Goal: Check status: Check status

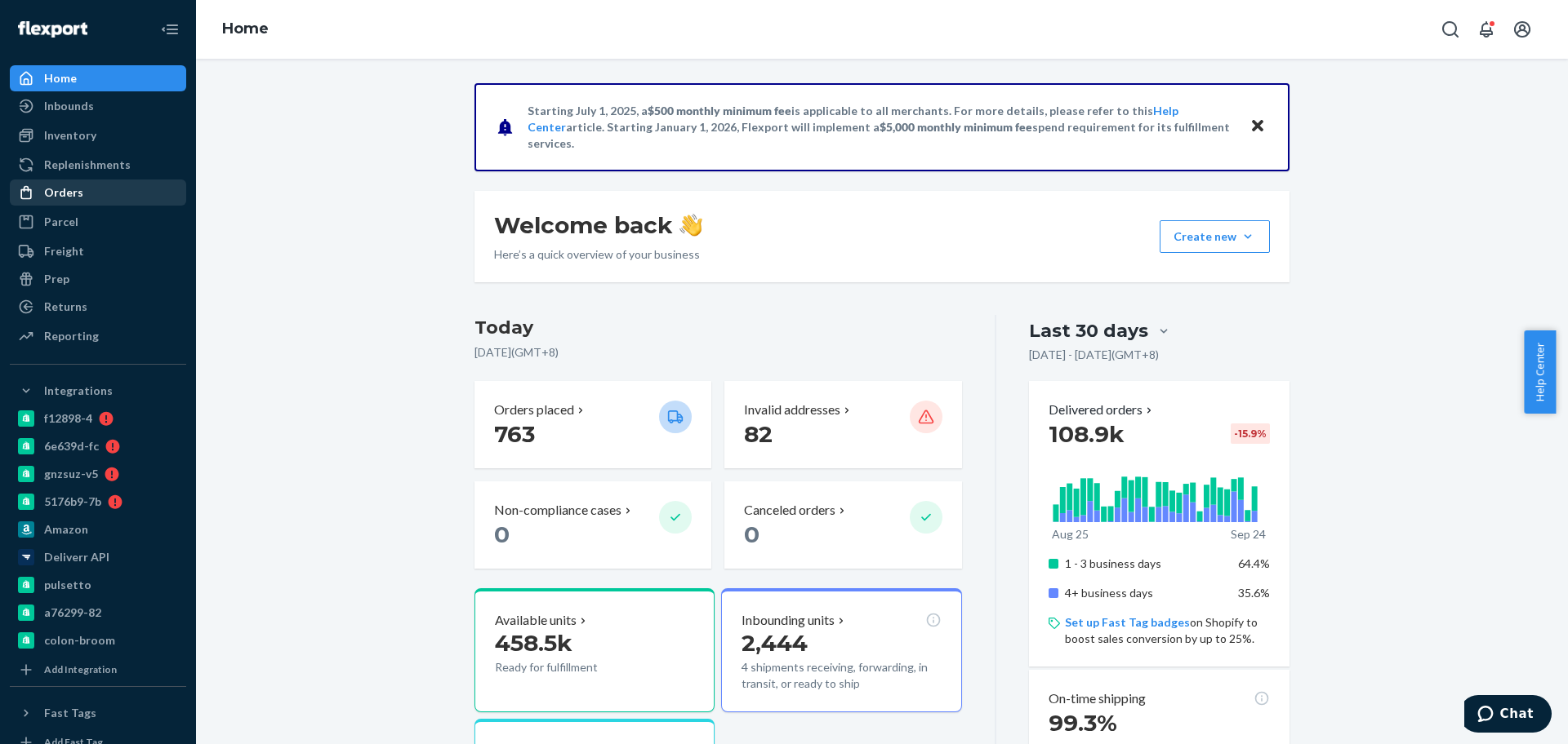
click at [98, 193] on div "Orders" at bounding box center [98, 192] width 173 height 23
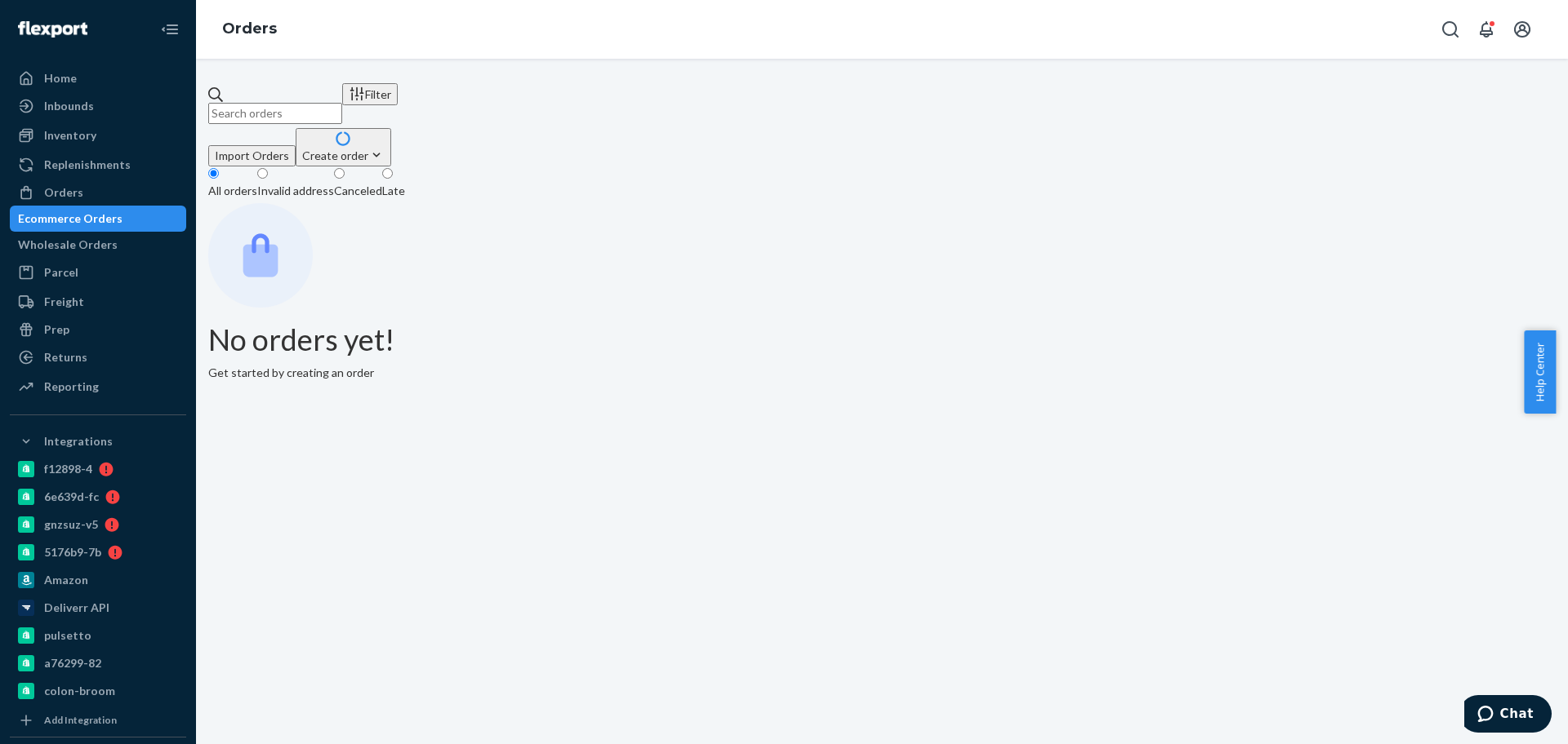
click at [336, 109] on input "text" at bounding box center [275, 113] width 134 height 21
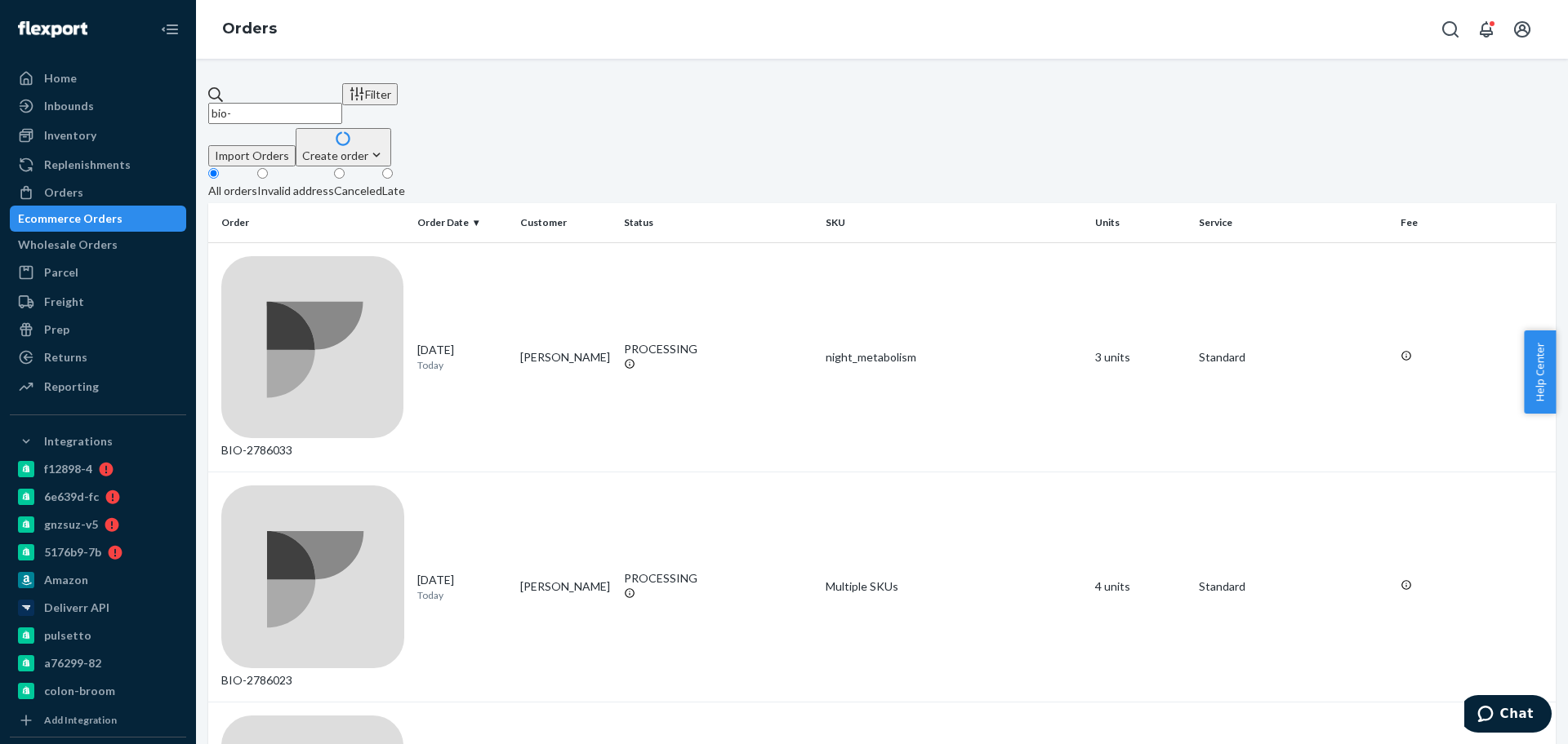
paste input "2769335"
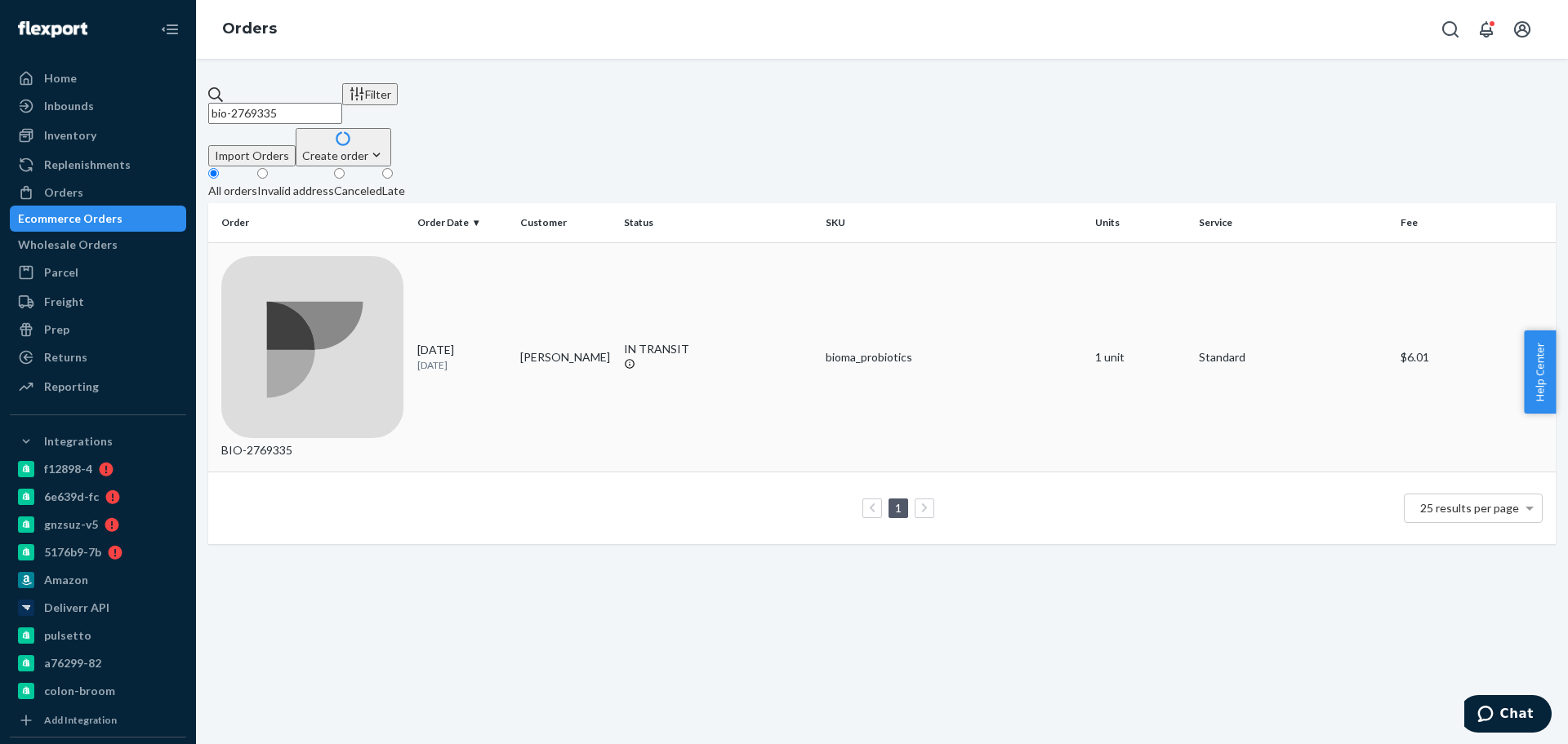
type input "bio-2769335"
click at [389, 256] on div "BIO-2769335" at bounding box center [312, 358] width 183 height 203
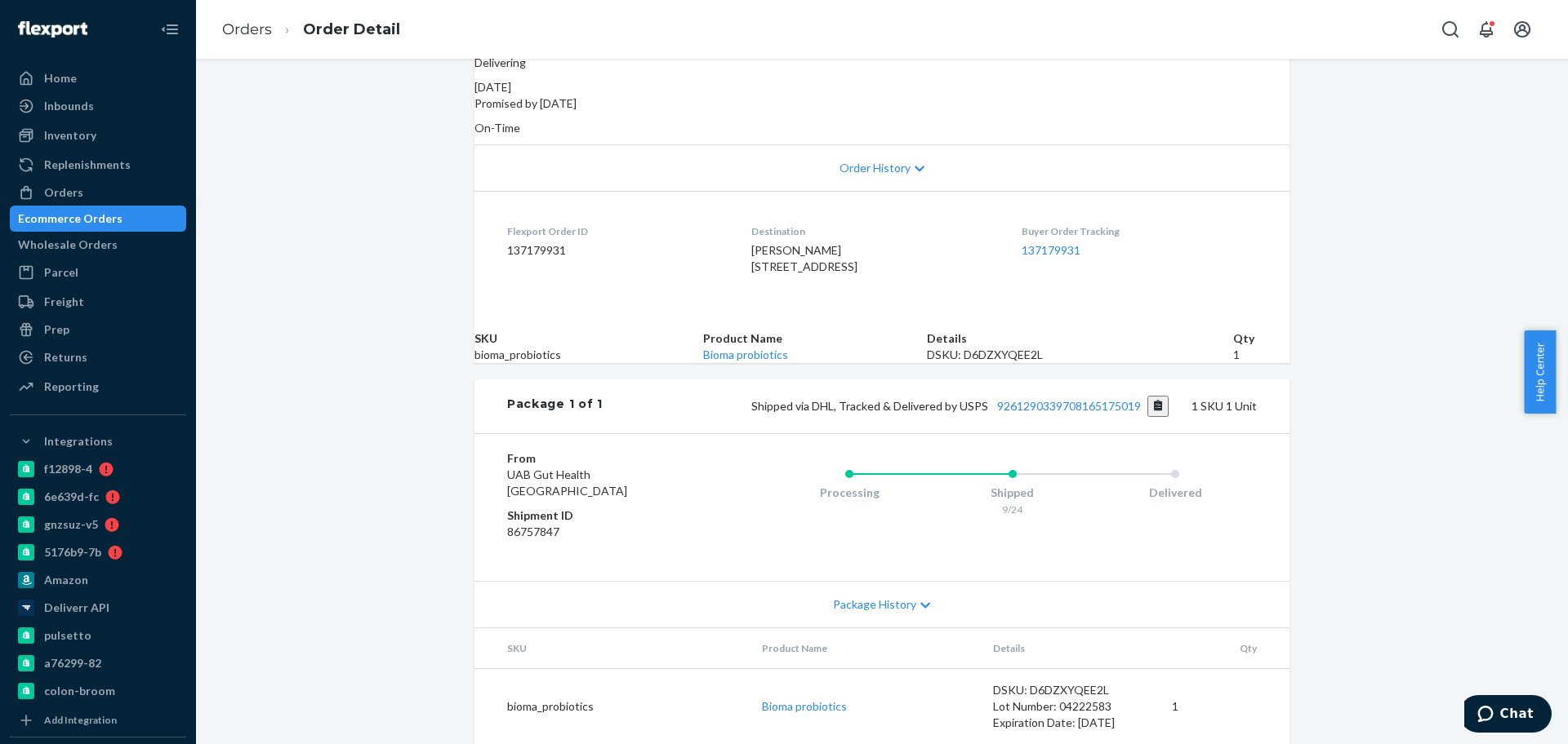
scroll to position [387, 0]
drag, startPoint x: 985, startPoint y: 397, endPoint x: 1143, endPoint y: 405, distance: 158.2
click at [1143, 405] on div "Package 1 of 1 Shipped via DHL, Tracked & Delivered by USPS 9261290339708165175…" at bounding box center [882, 407] width 815 height 54
copy link "9261290339708165175019"
click at [266, 30] on link "Orders" at bounding box center [247, 29] width 50 height 18
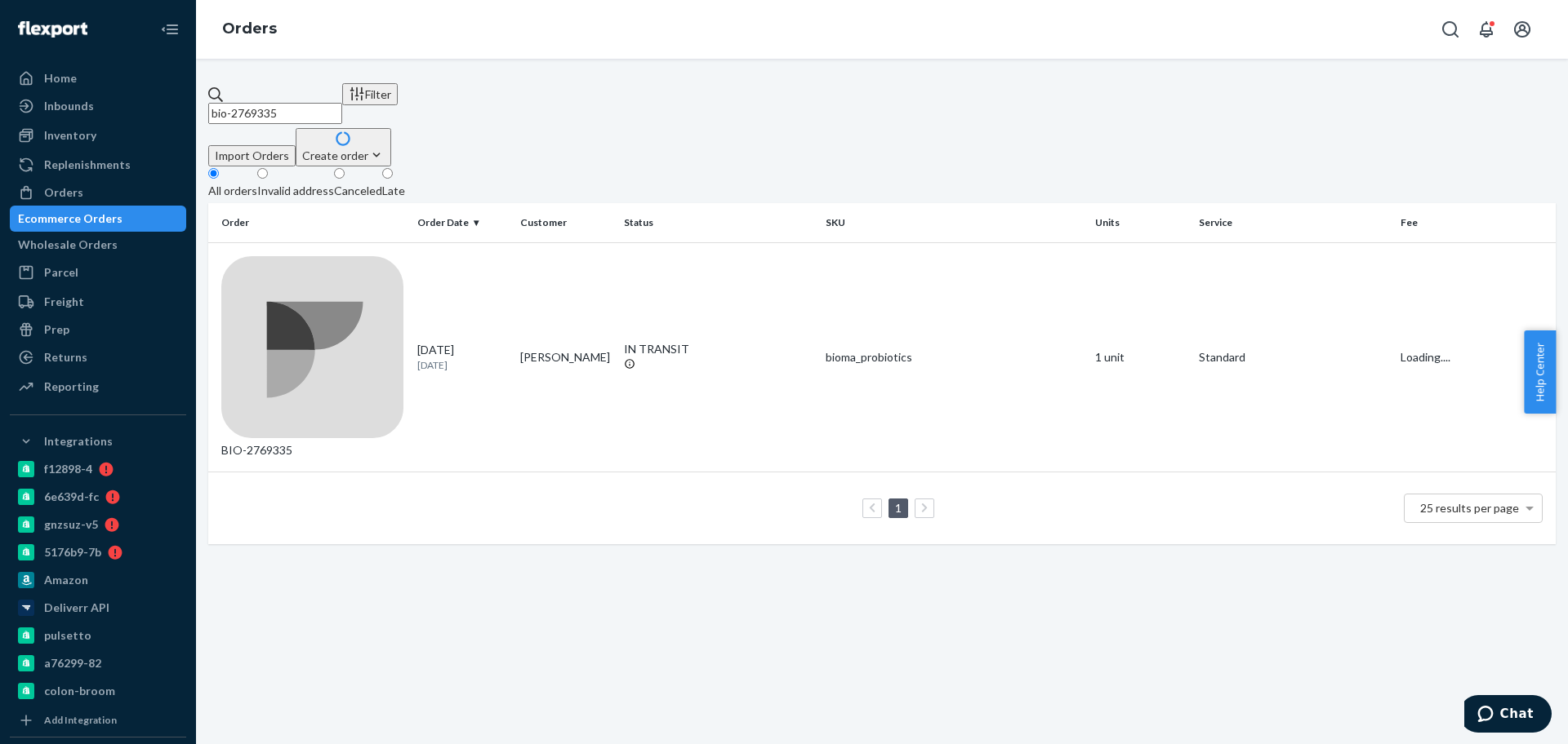
click at [334, 103] on input "bio-2769335" at bounding box center [275, 113] width 134 height 21
paste input "75161"
type input "bio-2775161"
click at [610, 275] on td "[PERSON_NAME]" at bounding box center [566, 358] width 104 height 230
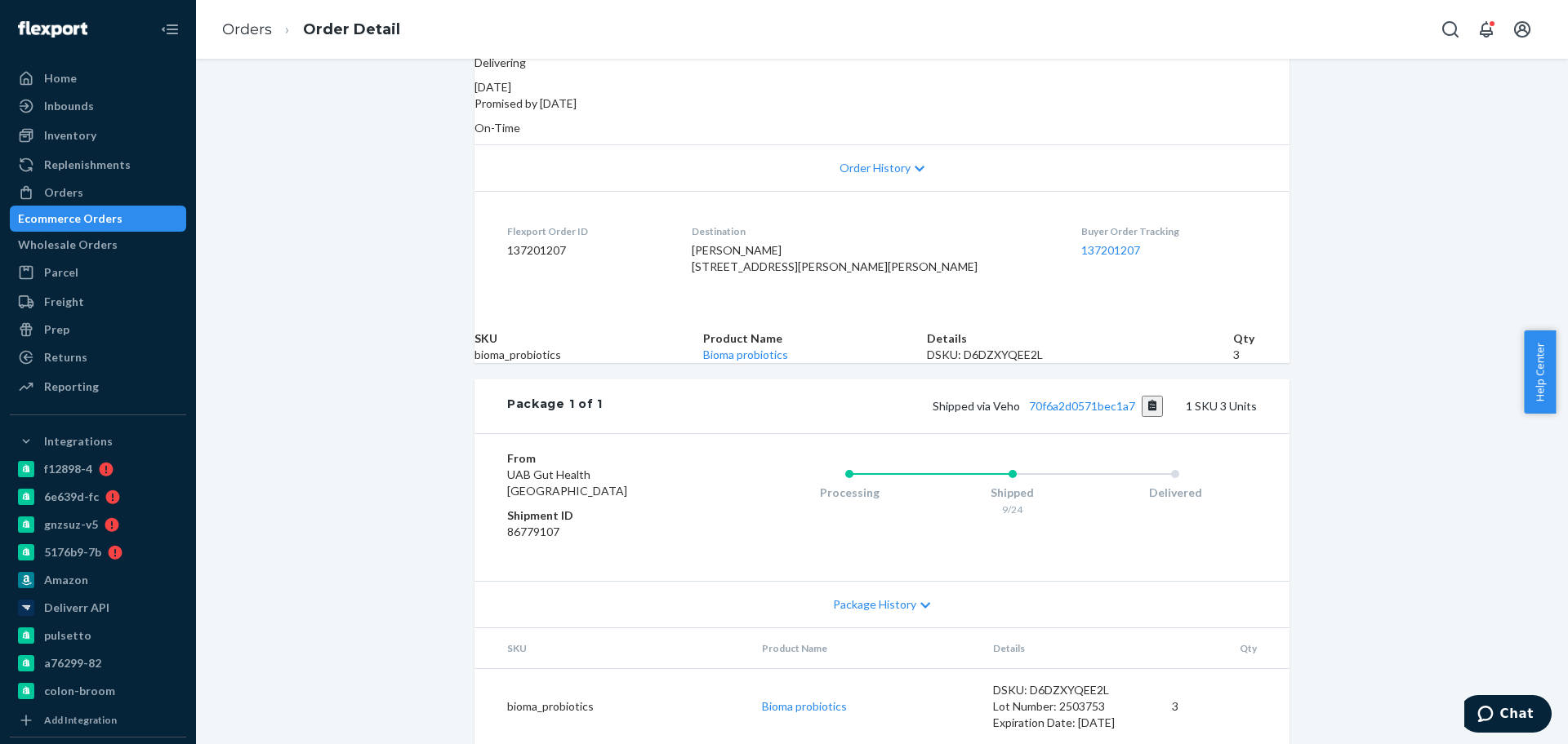
scroll to position [371, 0]
drag, startPoint x: 1044, startPoint y: 401, endPoint x: 1143, endPoint y: 403, distance: 99.0
click at [1143, 403] on div "Package 1 of 1 Shipped via Veho 70f6a2d0571bec1a7 1 SKU 3 Units" at bounding box center [882, 407] width 815 height 54
copy link "70f6a2d0571bec1a7"
click at [250, 37] on link "Orders" at bounding box center [247, 29] width 50 height 18
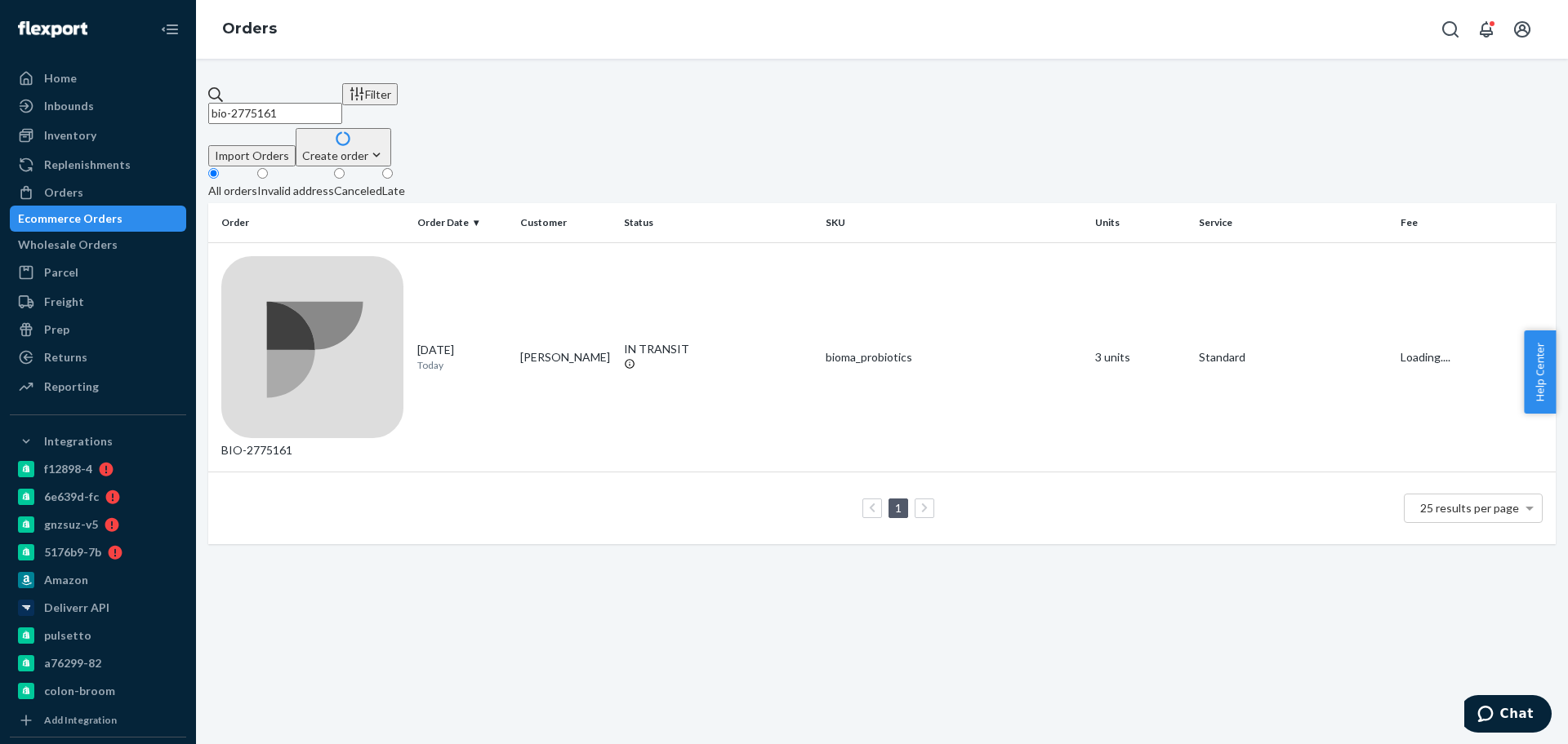
click at [342, 105] on input "bio-2775161" at bounding box center [275, 113] width 134 height 21
click at [342, 106] on input "bio-2775161" at bounding box center [275, 113] width 134 height 21
paste input "63584"
type input "bio-2763584"
click at [628, 341] on div "IN TRANSIT" at bounding box center [718, 349] width 190 height 17
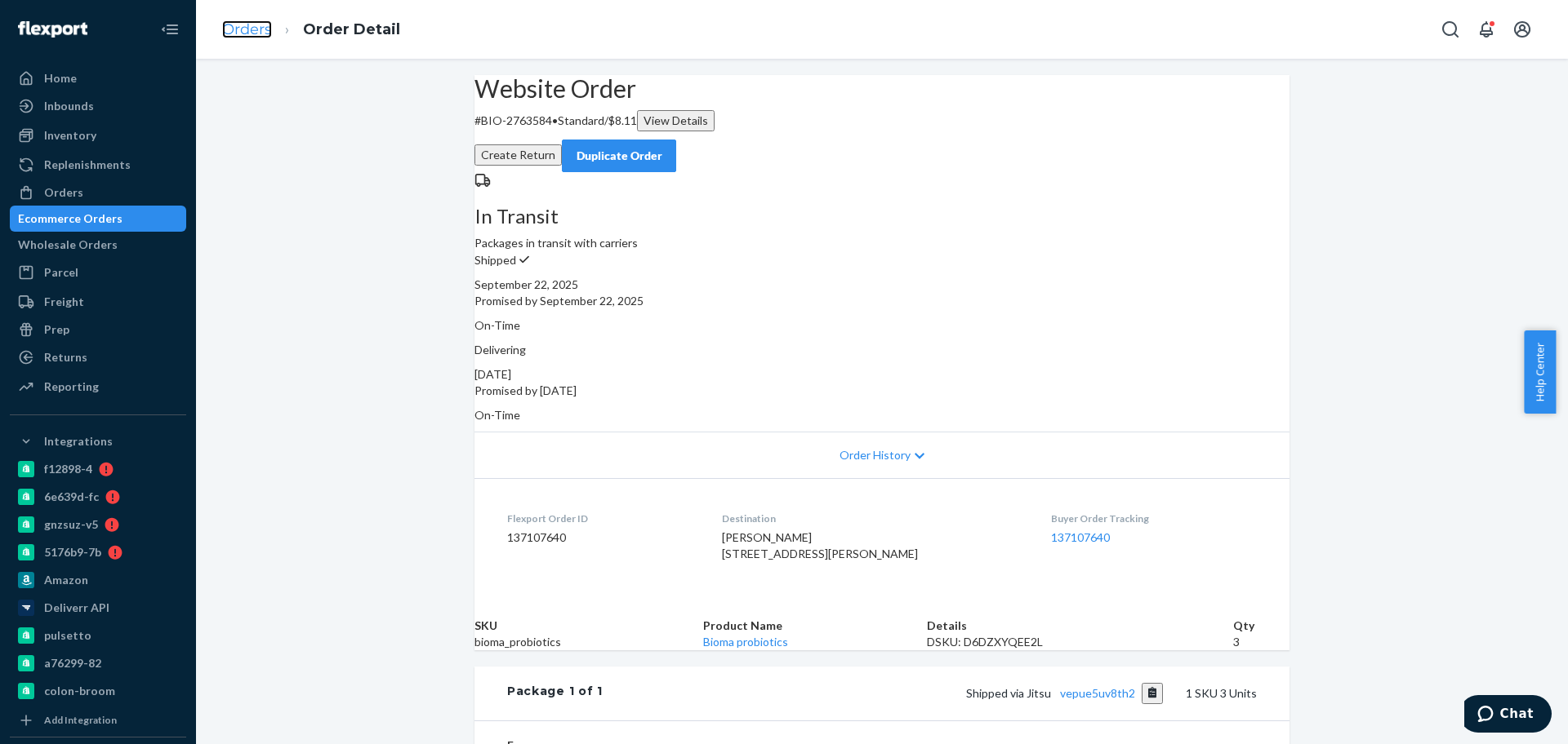
click at [256, 33] on link "Orders" at bounding box center [247, 29] width 50 height 18
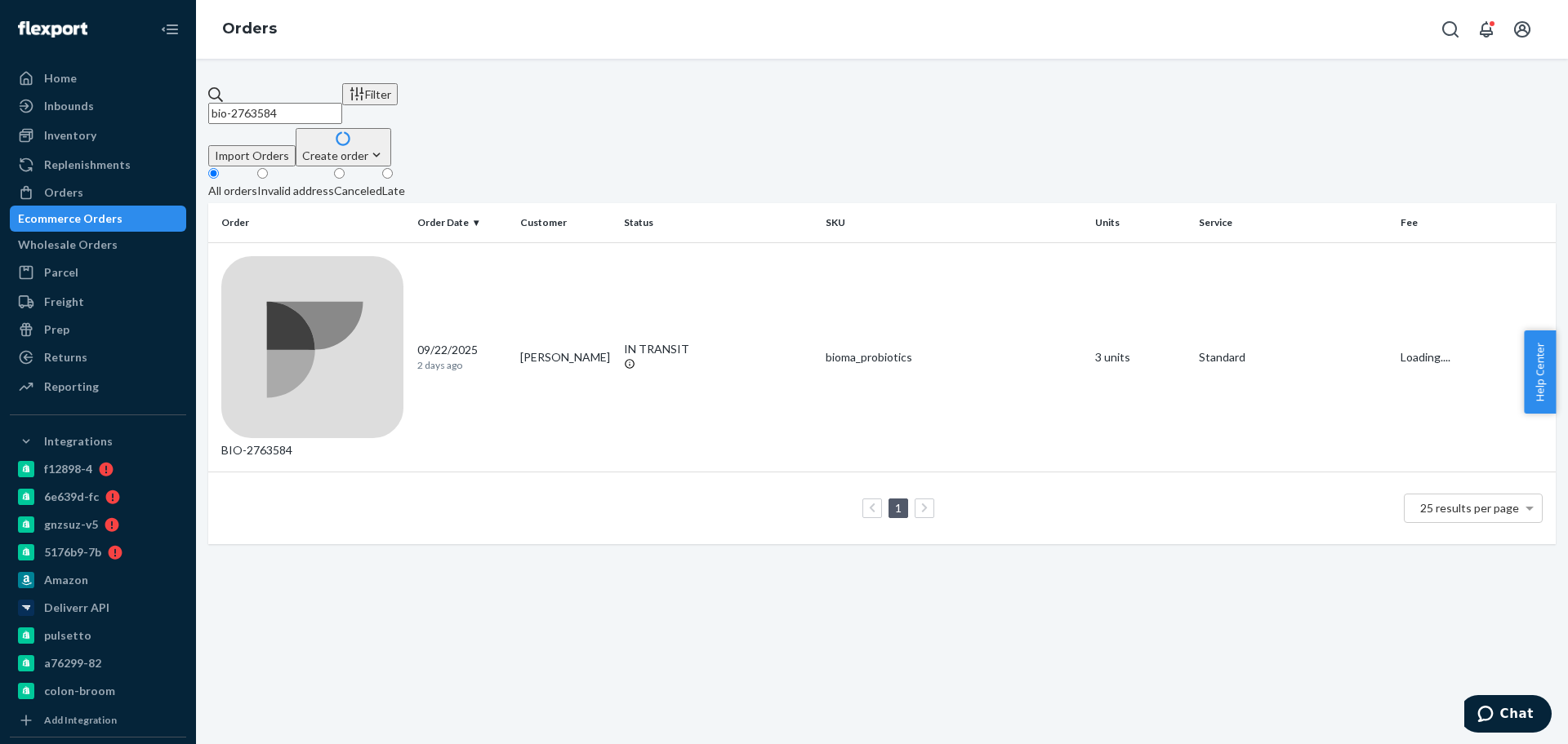
click at [281, 103] on input "bio-2763584" at bounding box center [275, 113] width 134 height 21
paste input "493"
type input "bio-2763493"
click at [556, 262] on td "[PERSON_NAME]" at bounding box center [566, 358] width 104 height 230
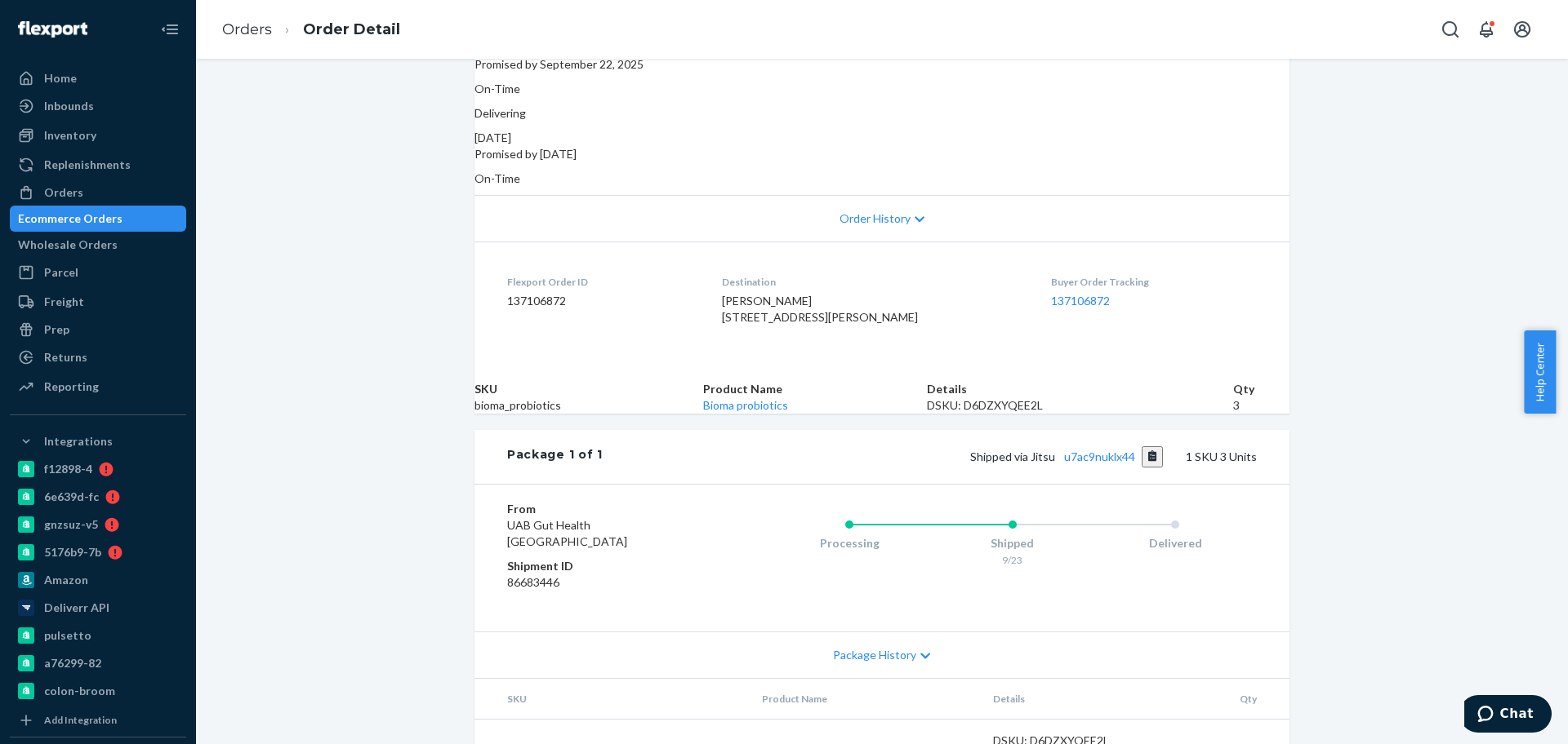
scroll to position [371, 0]
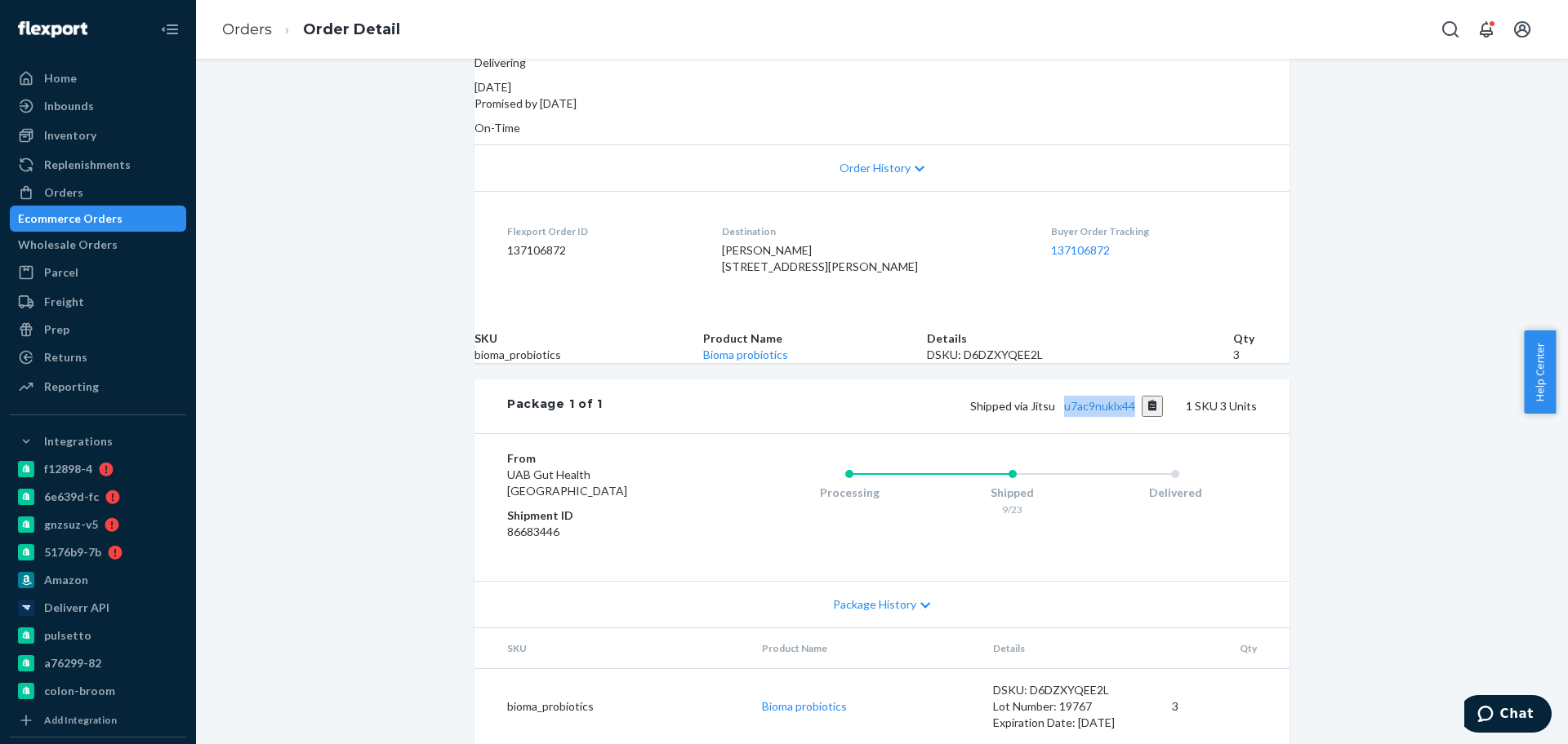
drag, startPoint x: 1055, startPoint y: 391, endPoint x: 1130, endPoint y: 392, distance: 75.0
click at [1130, 399] on span "Shipped via Jitsu u7ac9nuklx44" at bounding box center [1067, 406] width 193 height 14
copy link "u7ac9nuklx44"
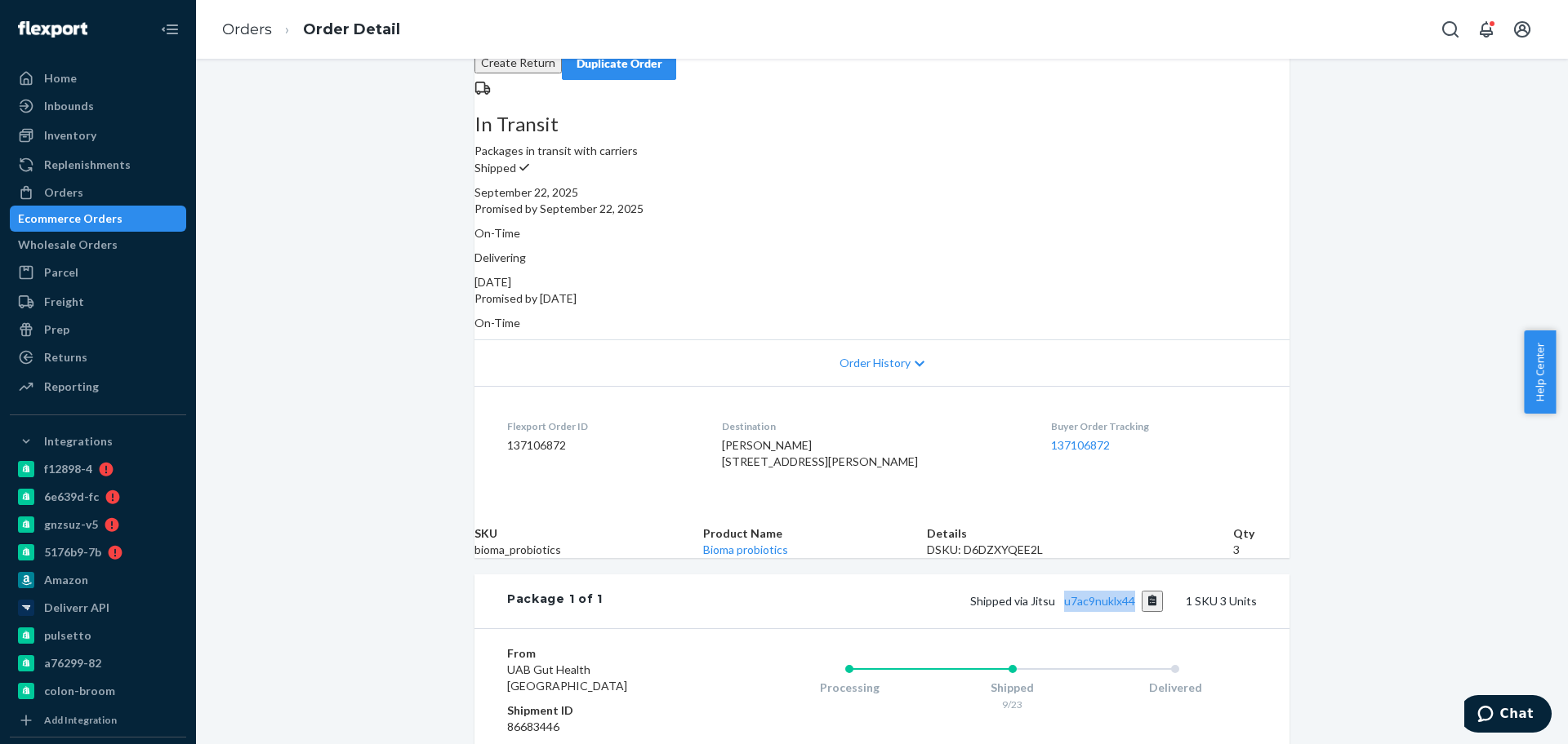
scroll to position [0, 0]
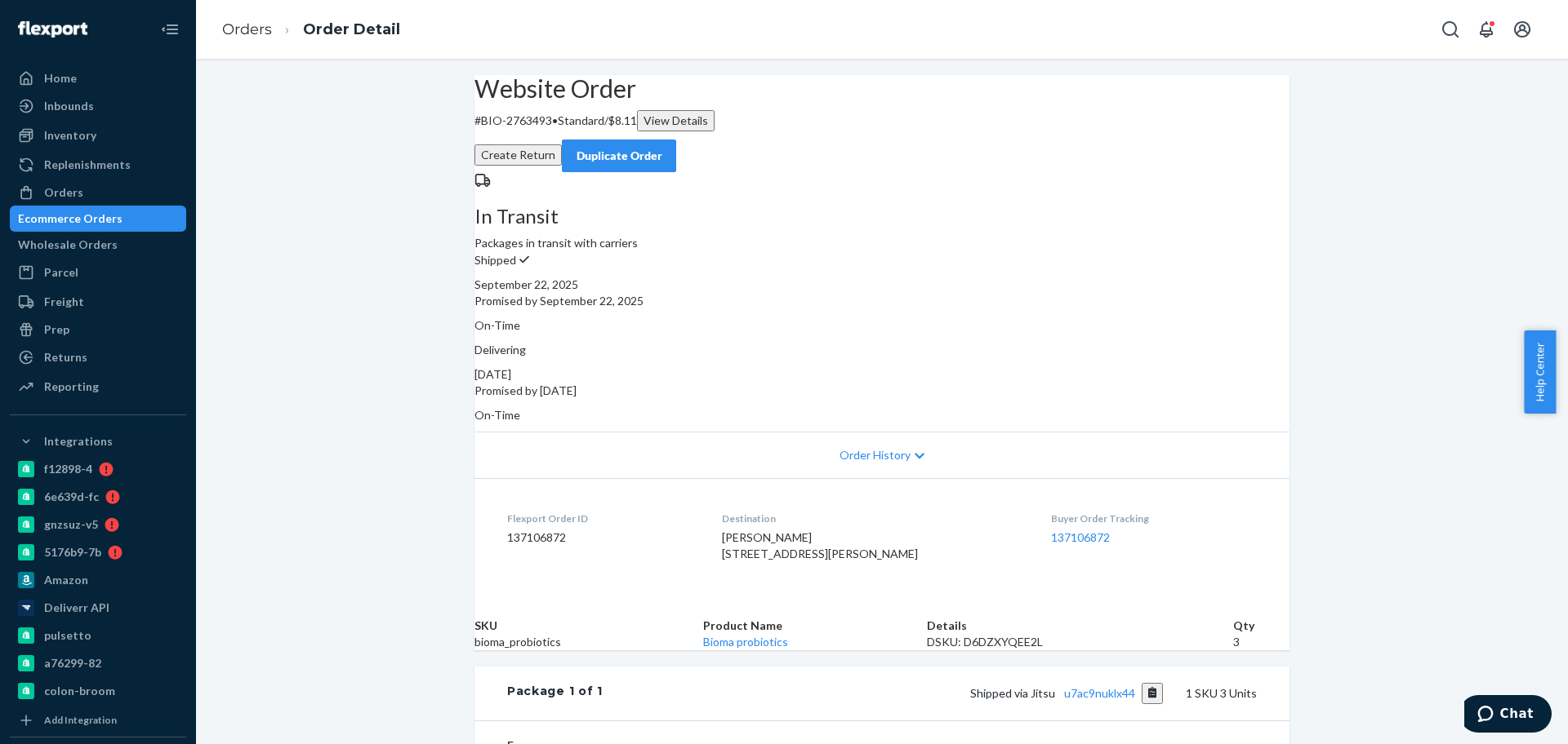
click at [221, 24] on ol "Orders Order Detail" at bounding box center [311, 30] width 204 height 48
click at [224, 28] on link "Orders" at bounding box center [247, 29] width 50 height 18
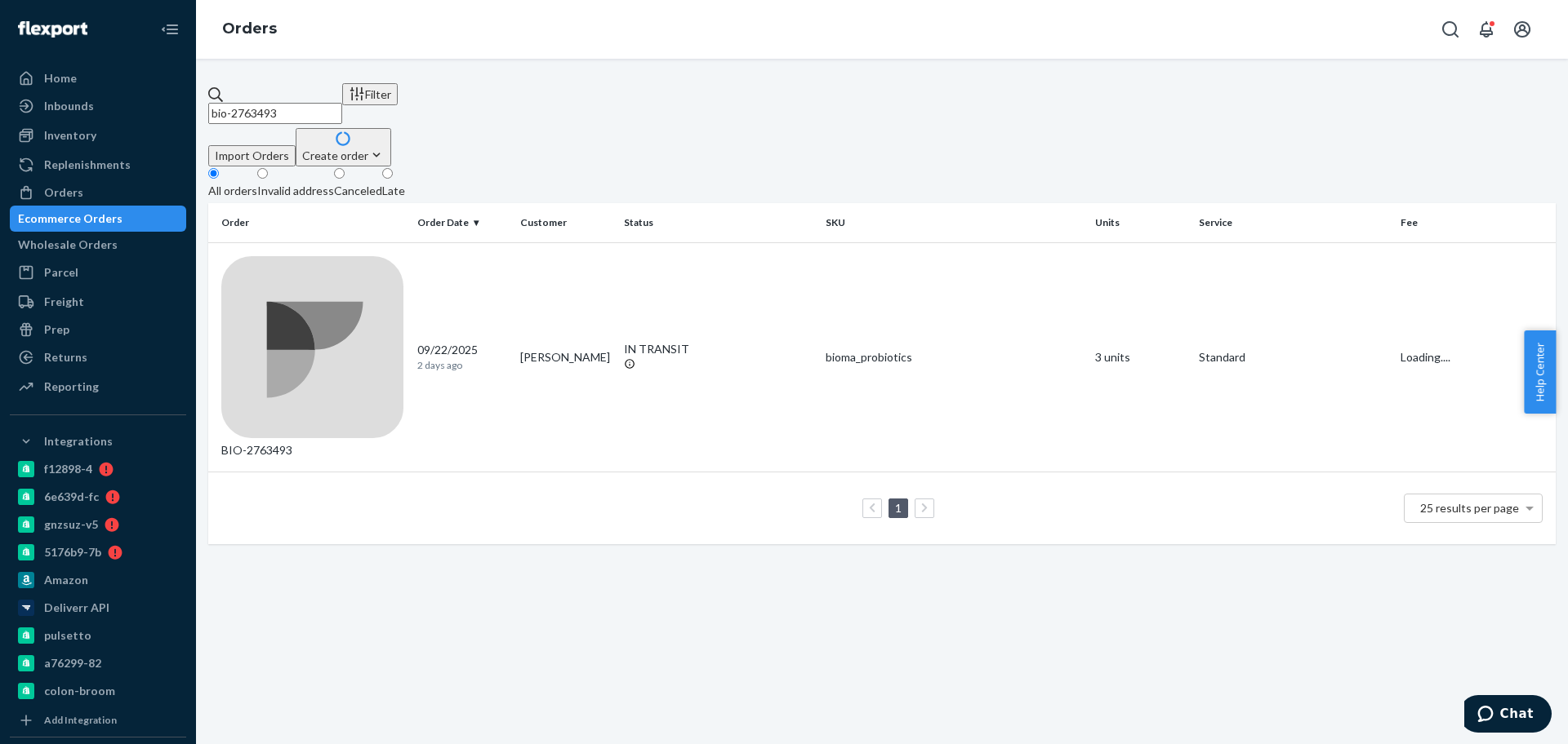
click at [326, 104] on input "bio-2763493" at bounding box center [275, 113] width 134 height 21
click at [326, 103] on input "bio-2763493" at bounding box center [275, 113] width 134 height 21
click at [299, 103] on input "bio-2763493" at bounding box center [275, 113] width 134 height 21
paste input "584"
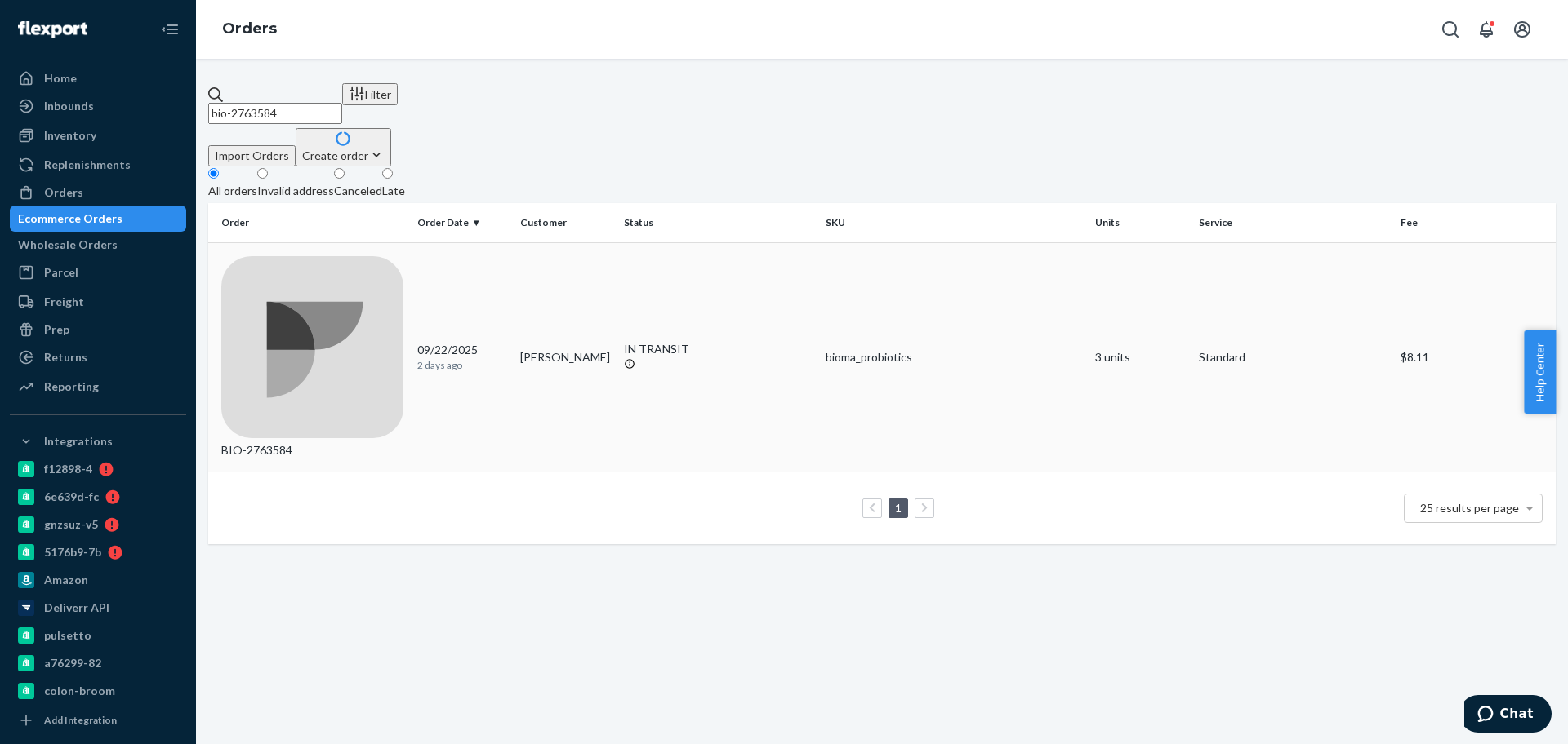
type input "bio-2763584"
click at [688, 341] on div "IN TRANSIT" at bounding box center [718, 349] width 190 height 17
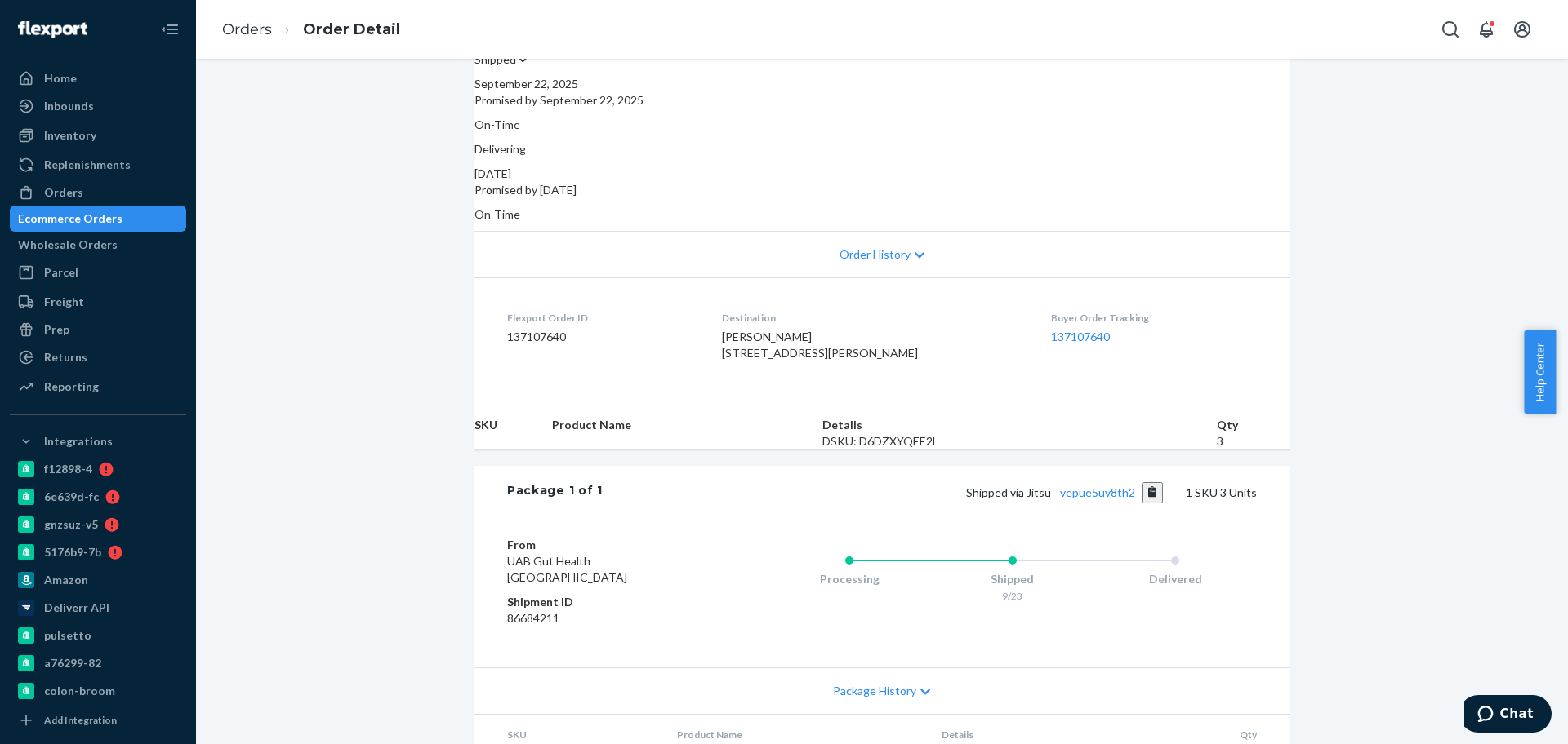
scroll to position [324, 0]
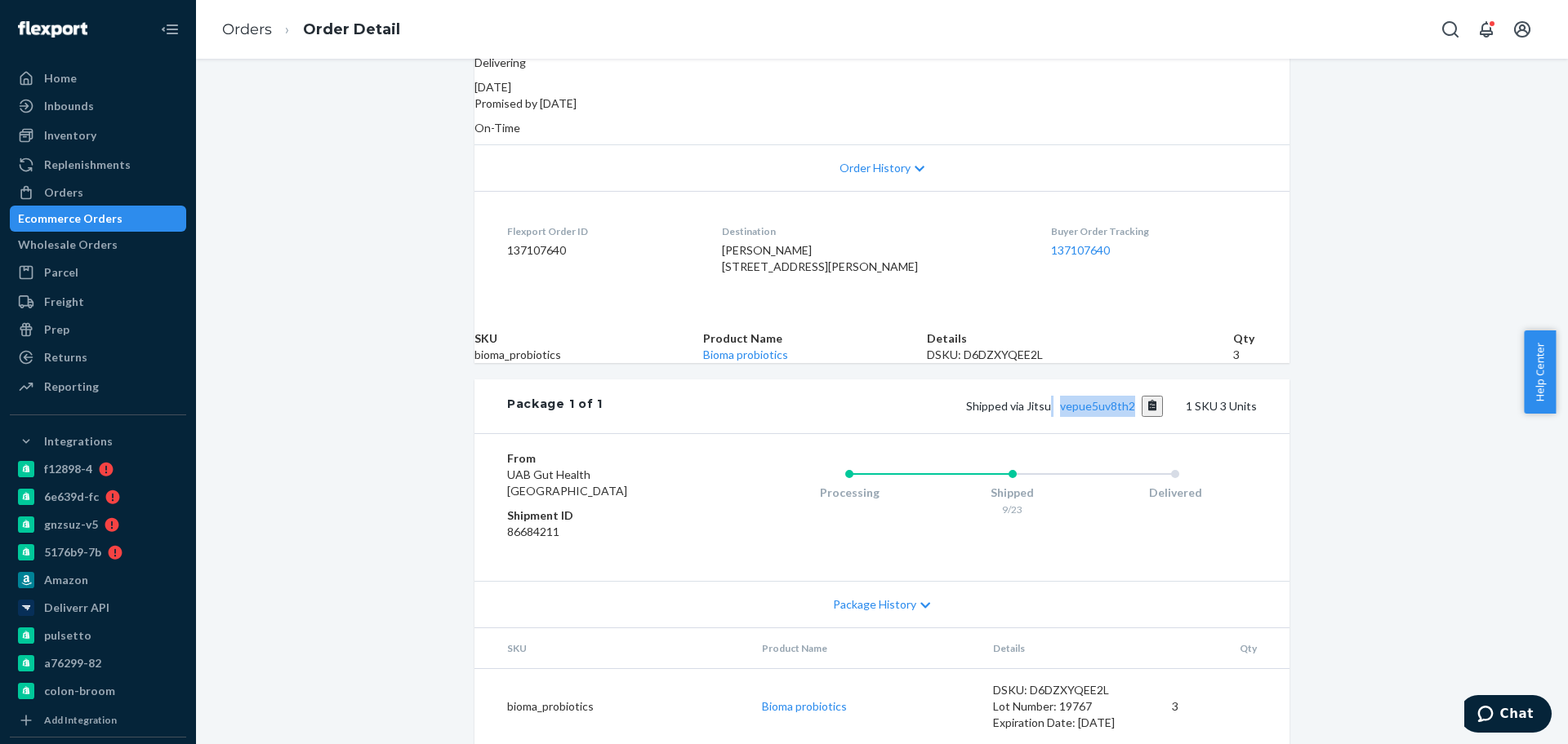
drag, startPoint x: 1048, startPoint y: 441, endPoint x: 1162, endPoint y: 440, distance: 114.0
click at [1153, 434] on div "Package 1 of 1 Shipped via Jitsu vepue5uv8th2 1 SKU 3 Units" at bounding box center [882, 407] width 815 height 54
copy span "vepue5uv8th2"
